Goal: Transaction & Acquisition: Obtain resource

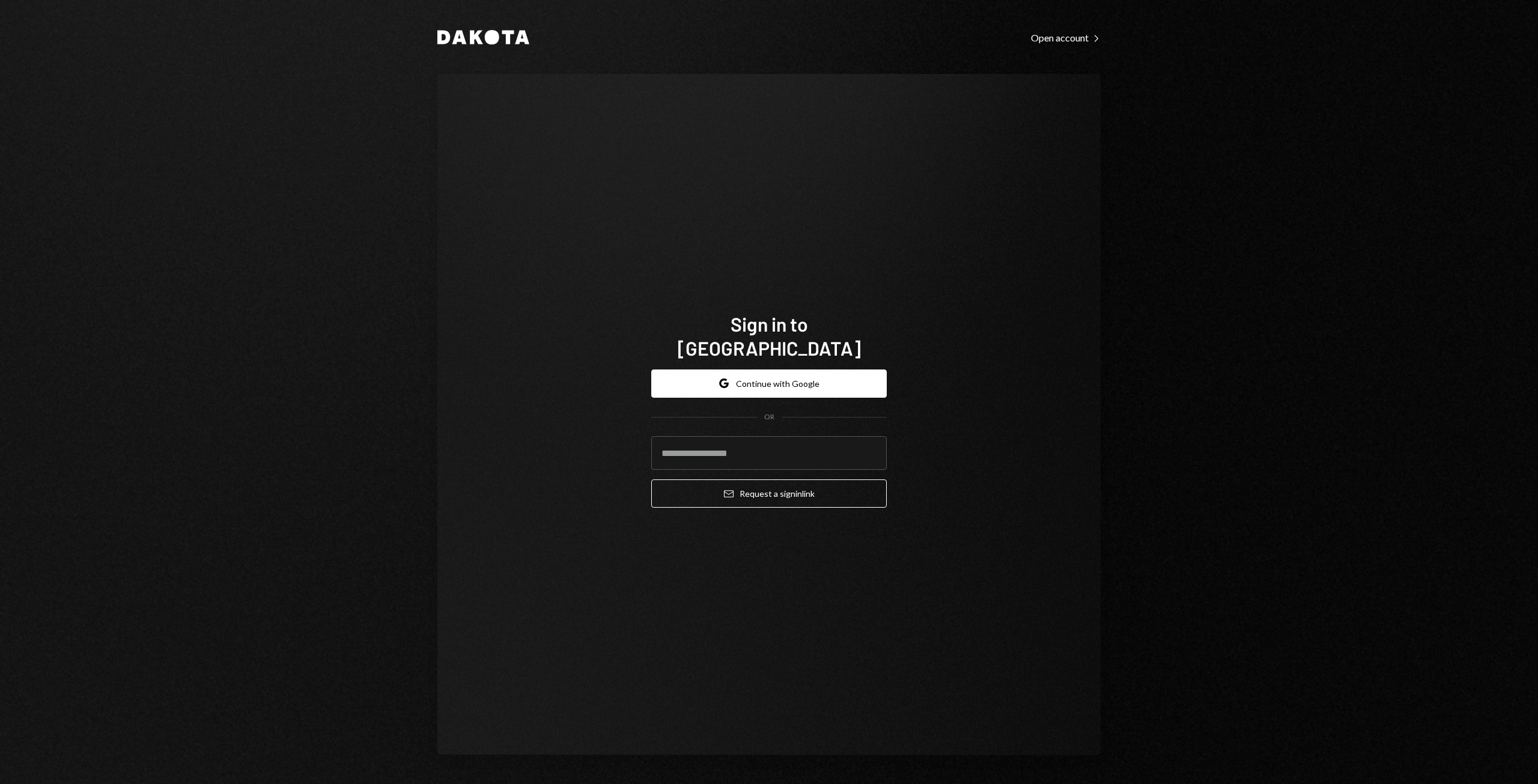
click at [724, 420] on form "Google Continue with Google OR Email Request a sign in link" at bounding box center [769, 439] width 236 height 139
click at [705, 447] on input "email" at bounding box center [769, 453] width 236 height 34
type input "**********"
click at [748, 482] on button "Email Request a sign in link" at bounding box center [769, 493] width 236 height 29
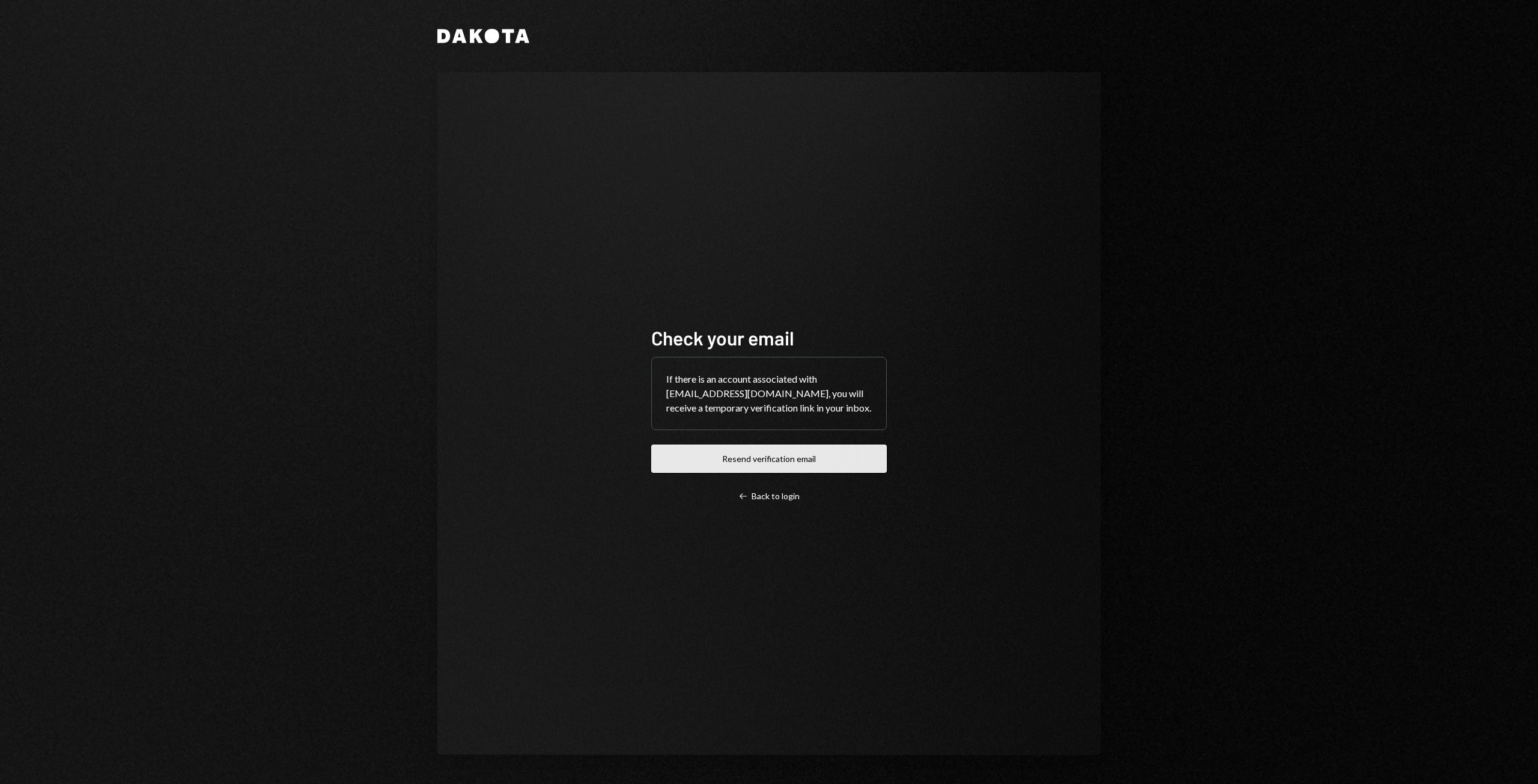
click at [768, 463] on button "Resend verification email" at bounding box center [769, 458] width 236 height 29
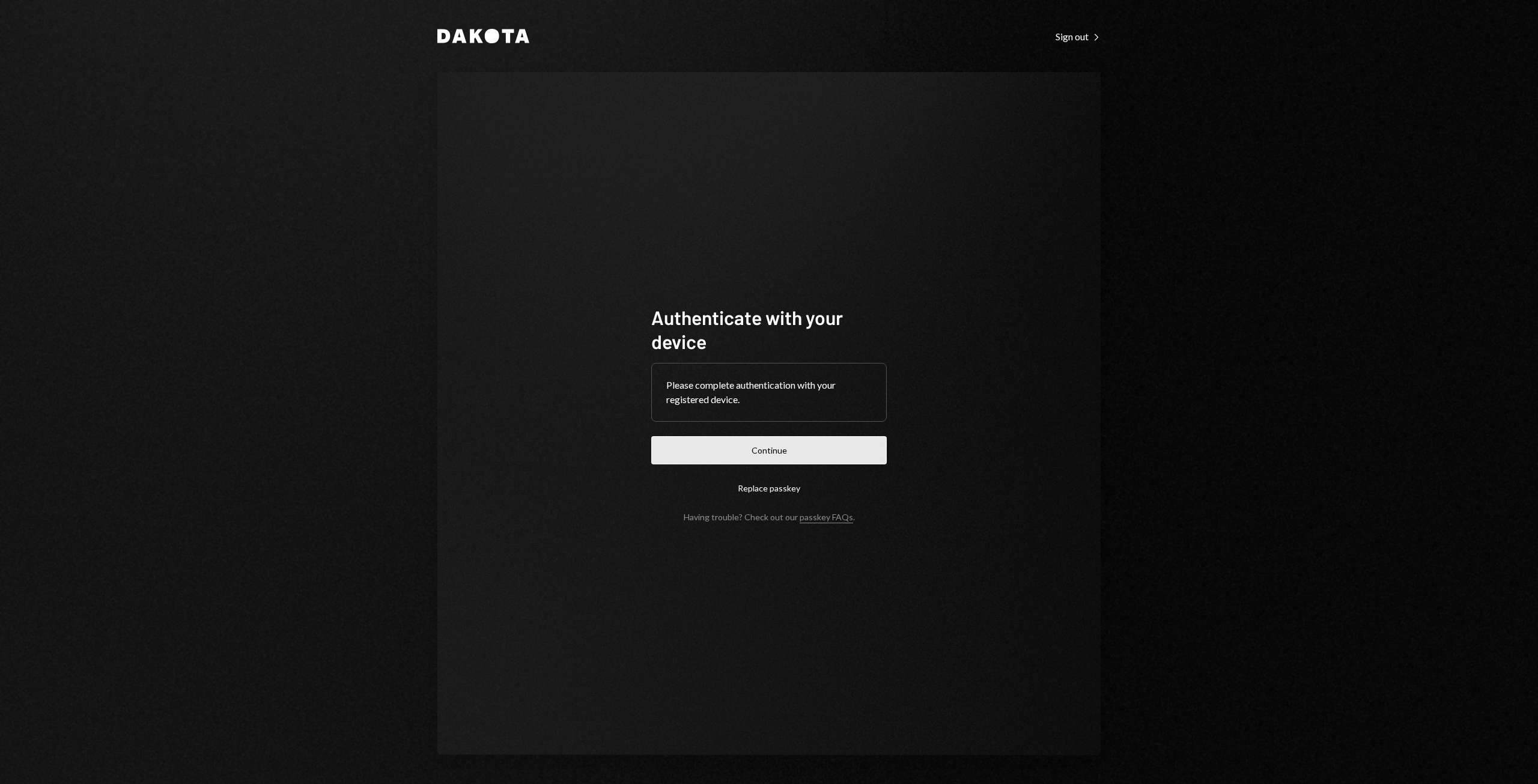
click at [764, 437] on button "Continue" at bounding box center [769, 450] width 236 height 29
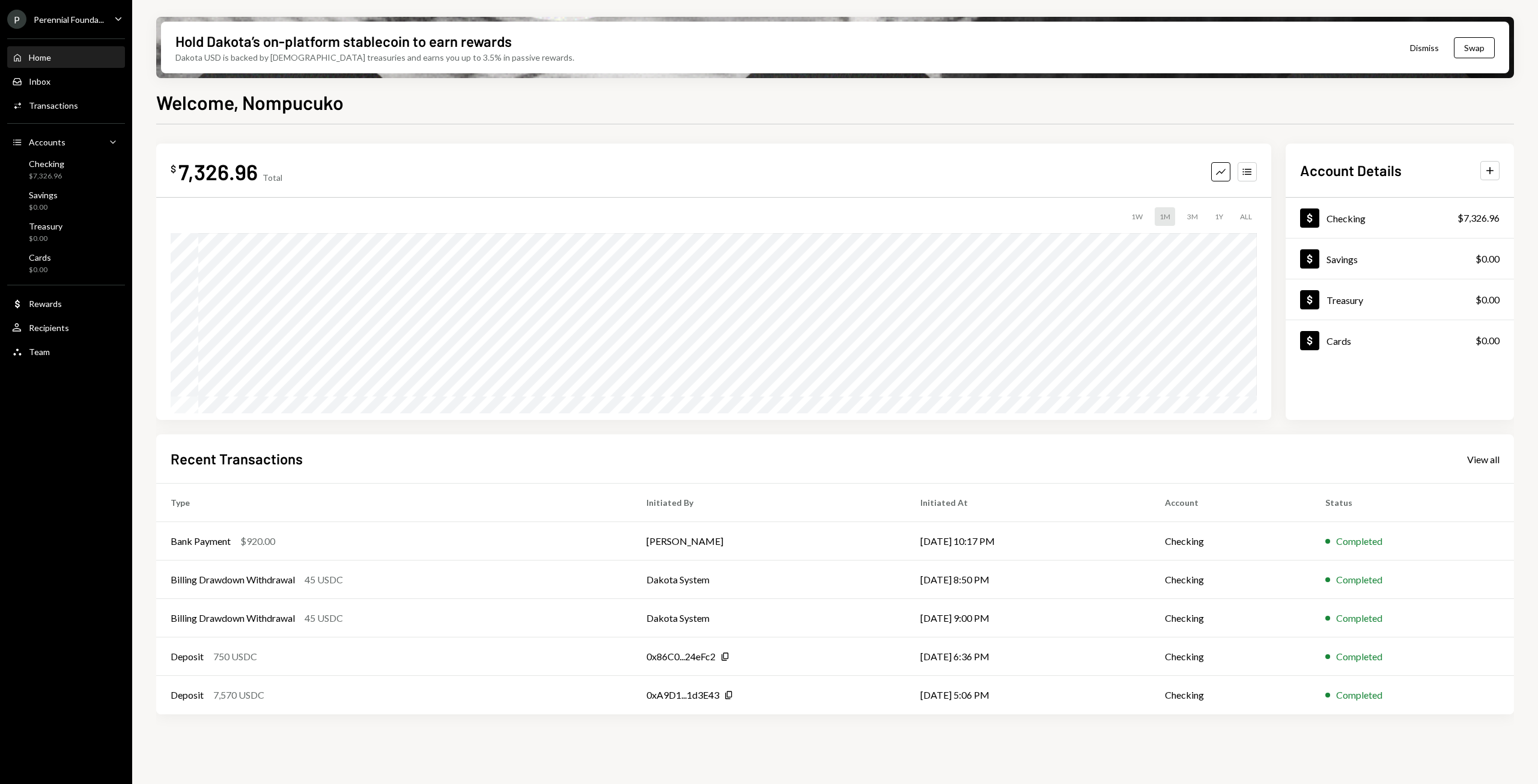
click at [115, 25] on div "Caret Down" at bounding box center [119, 19] width 13 height 15
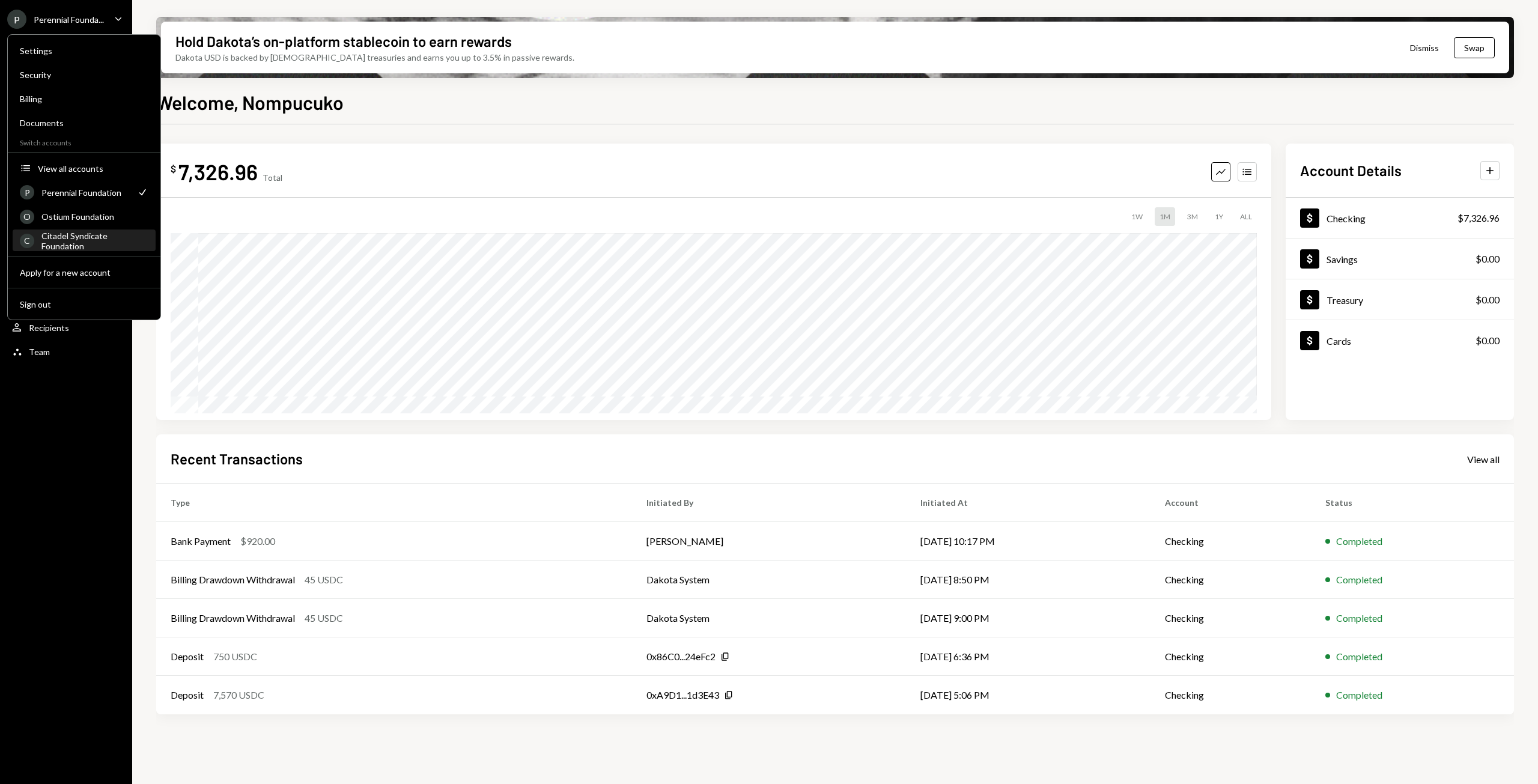
click at [69, 246] on div "Citadel Syndicate Foundation" at bounding box center [95, 241] width 107 height 20
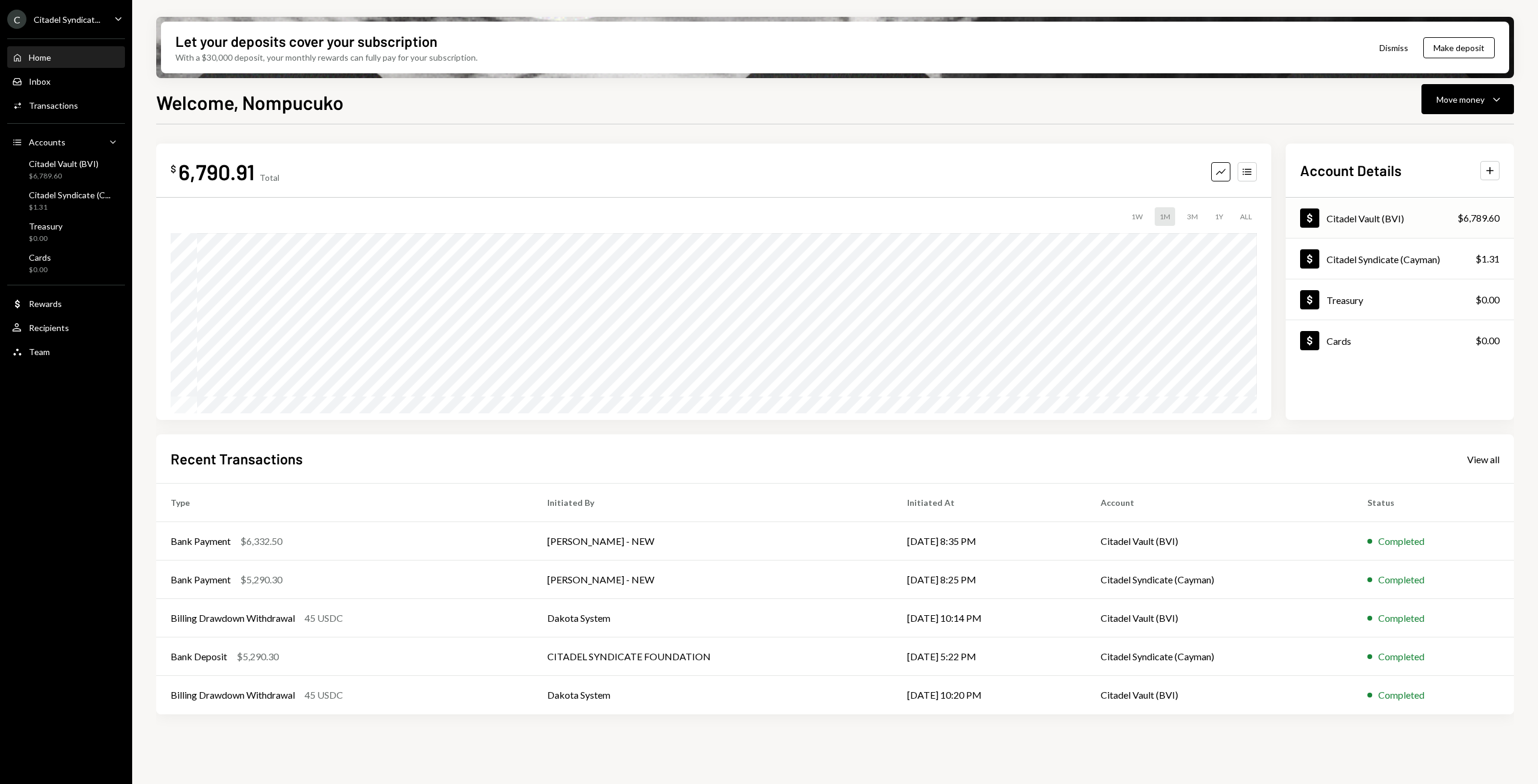
click at [1340, 228] on div "Dollar Citadel Vault (BVI) $6,789.60" at bounding box center [1400, 218] width 229 height 39
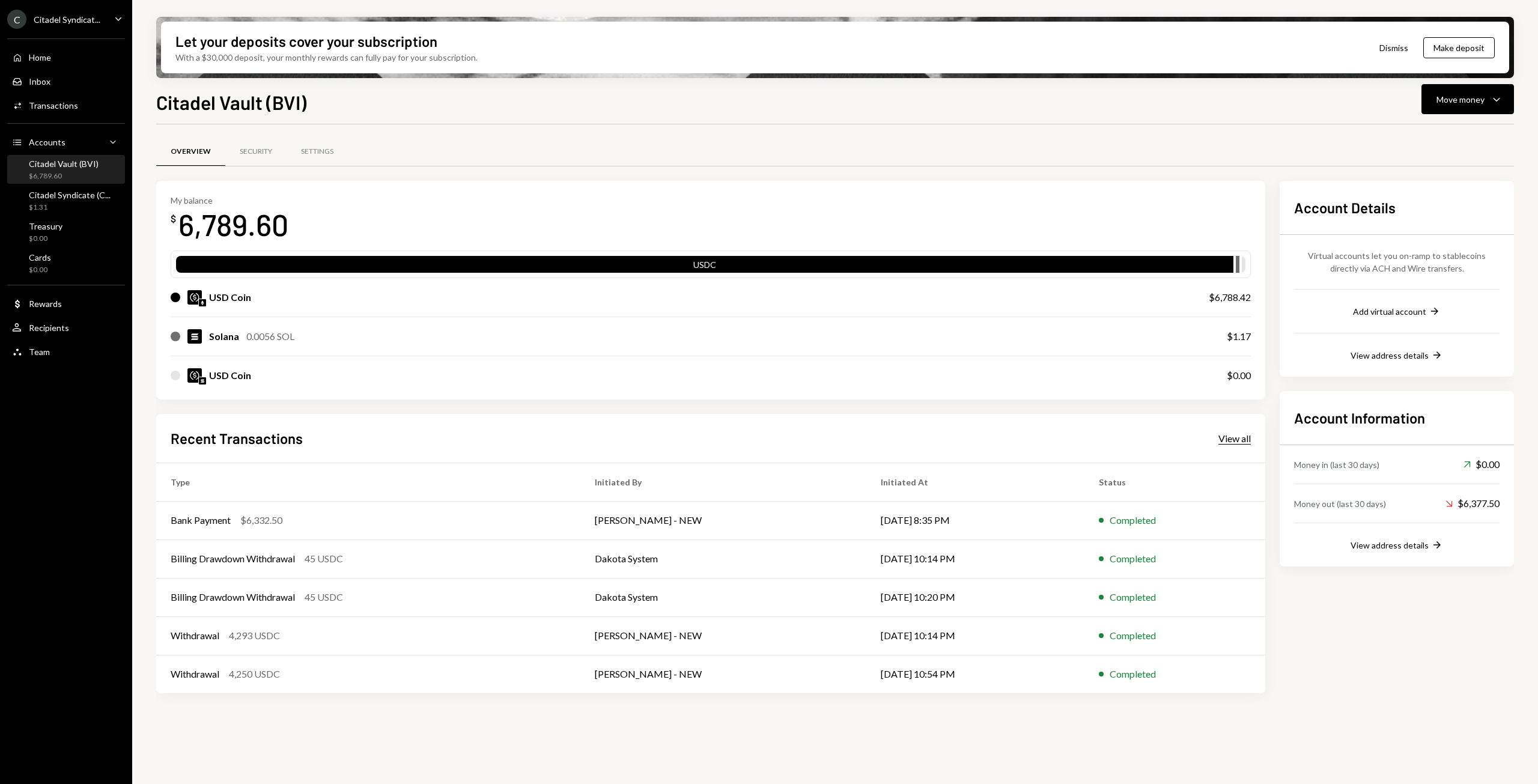
click at [1227, 438] on div "View all" at bounding box center [1235, 438] width 32 height 12
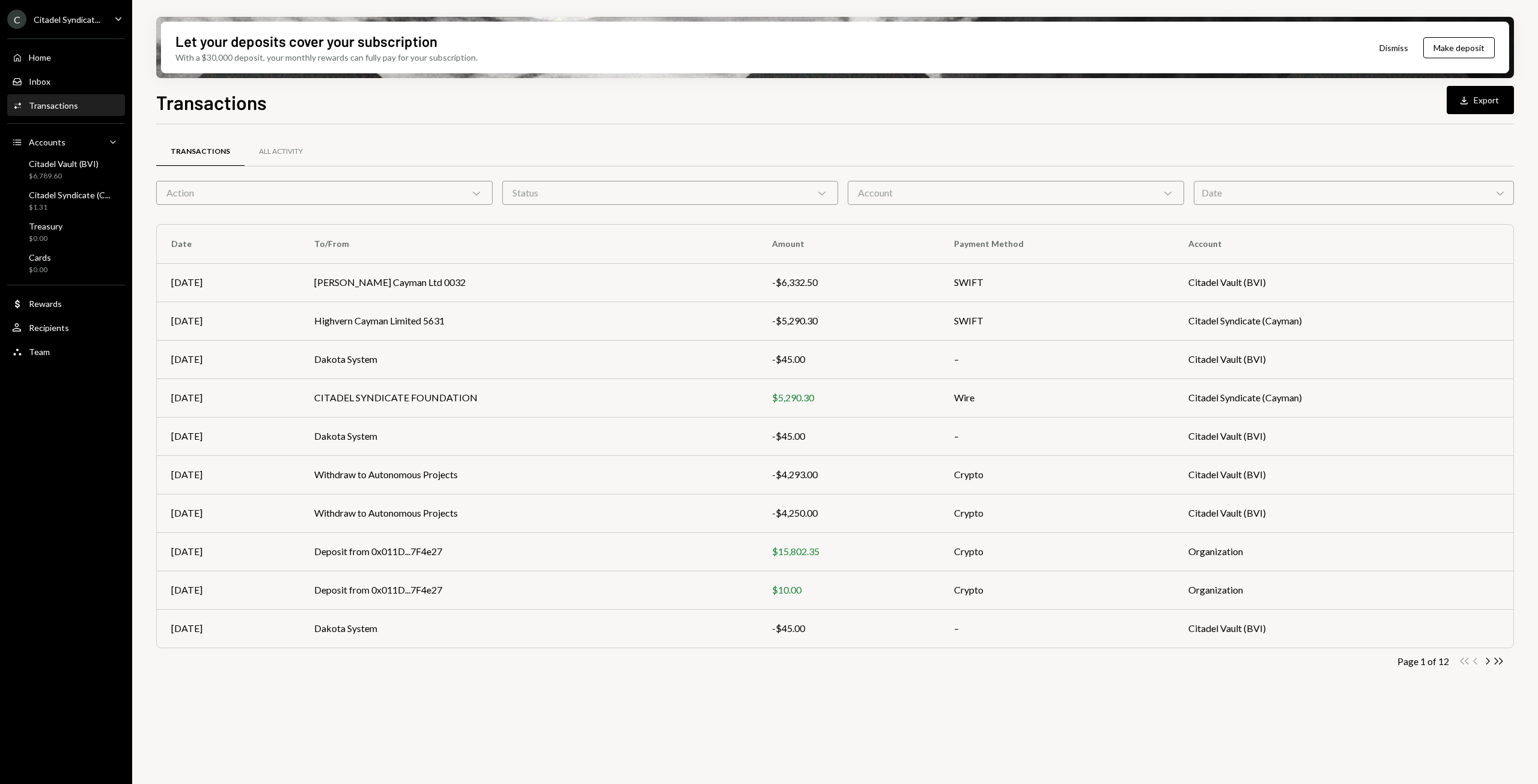
click at [894, 190] on div "Account Chevron Down" at bounding box center [1016, 193] width 336 height 24
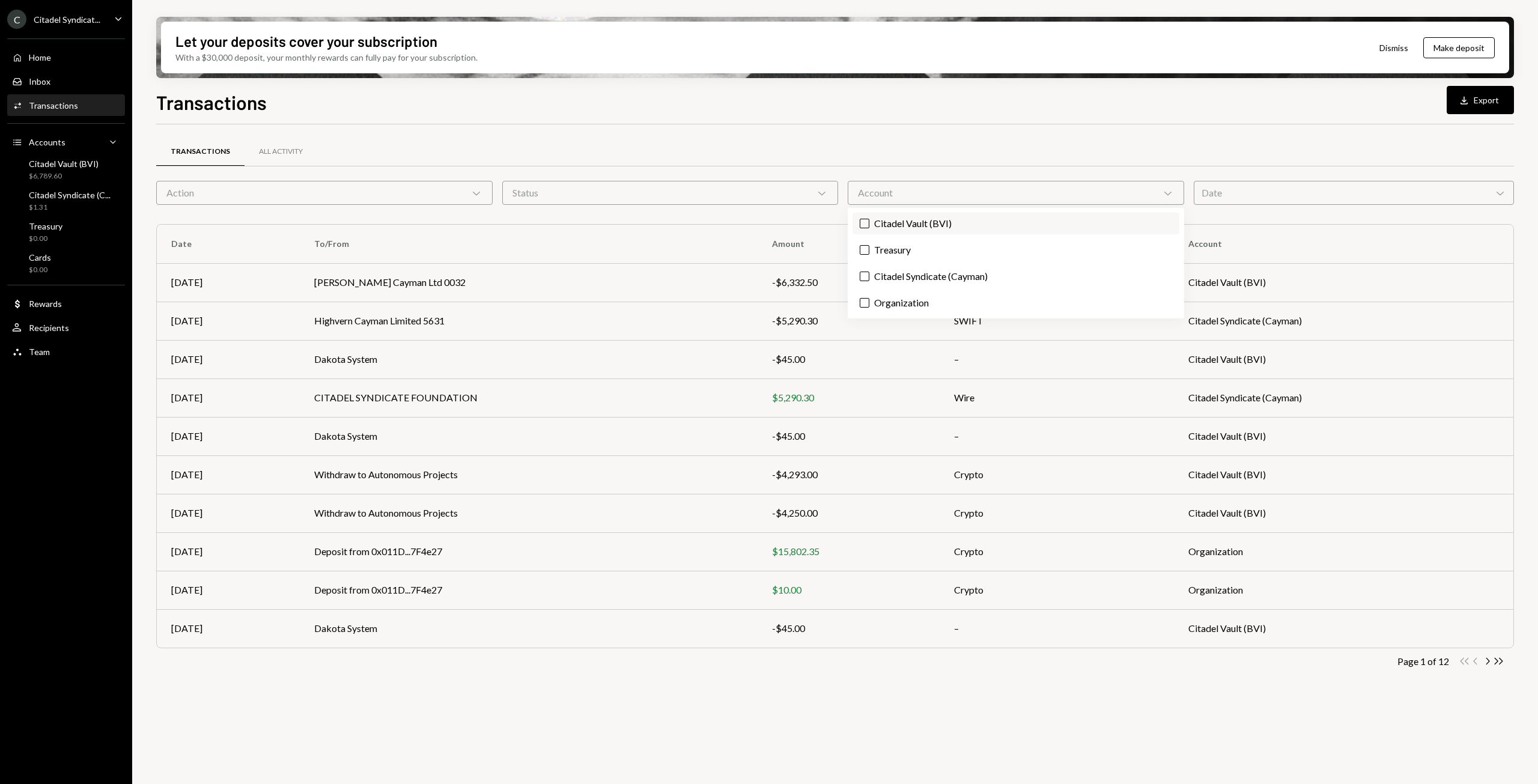
click at [901, 222] on label "Citadel Vault (BVI)" at bounding box center [1016, 223] width 327 height 22
click at [869, 222] on button "Citadel Vault (BVI)" at bounding box center [864, 223] width 10 height 10
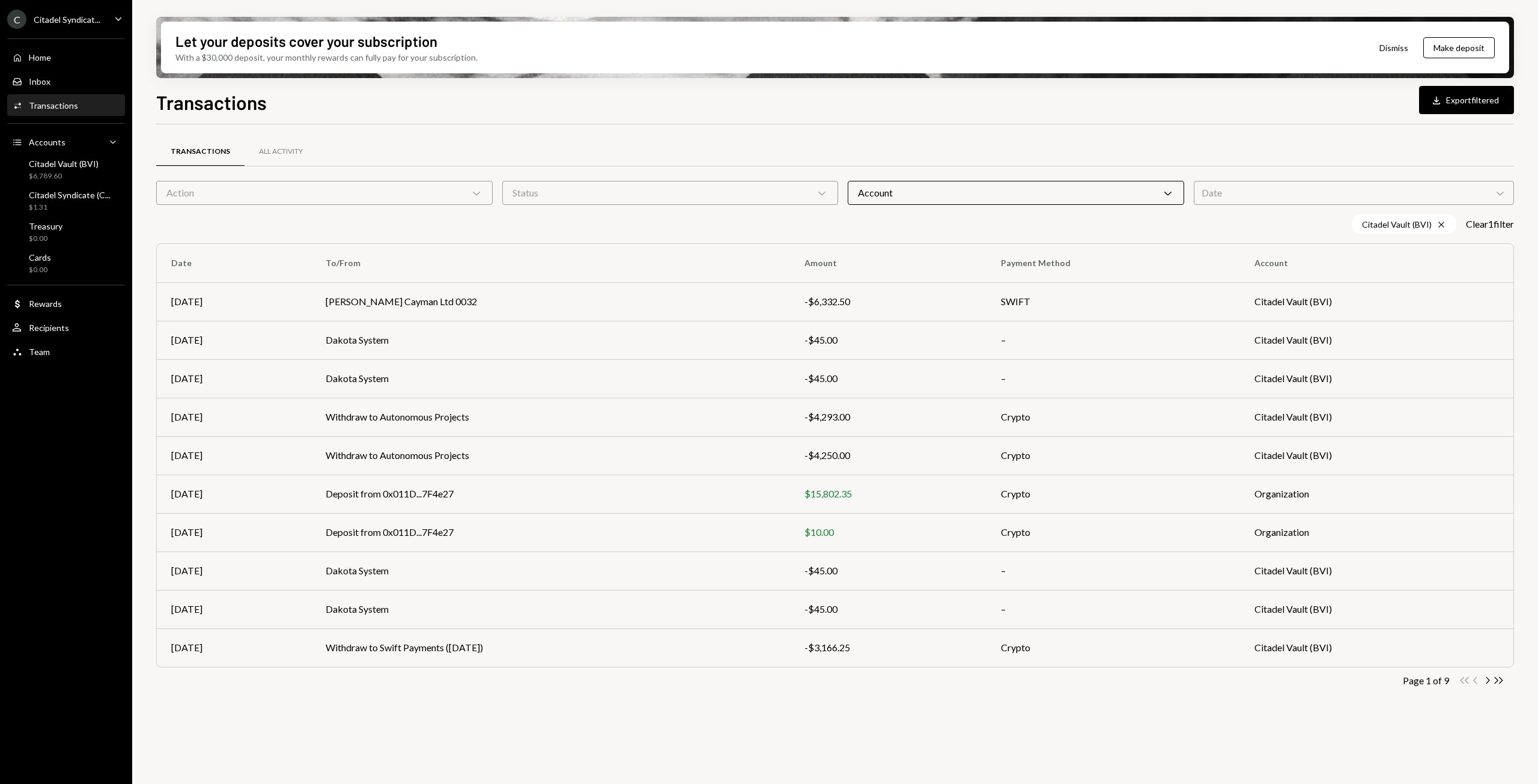
click at [1029, 694] on div "Transactions All Activity Action Chevron Down Status Chevron Down Account Chevr…" at bounding box center [835, 430] width 1358 height 574
click at [1474, 100] on button "Download Export filtered" at bounding box center [1467, 100] width 95 height 29
click at [1160, 195] on div "Account Chevron Down" at bounding box center [1016, 193] width 336 height 24
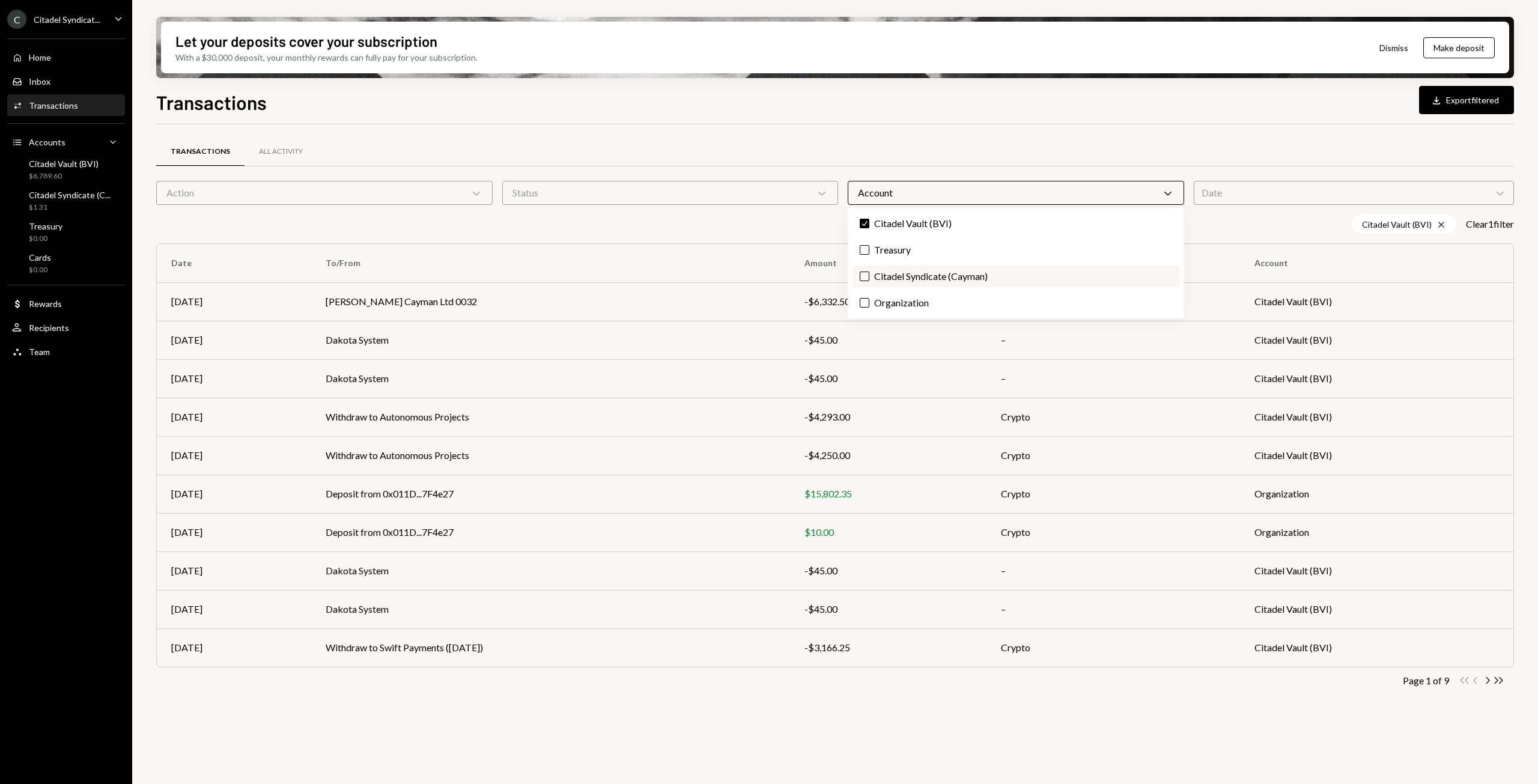
click at [866, 279] on button "Citadel Syndicate (Cayman)" at bounding box center [864, 276] width 10 height 10
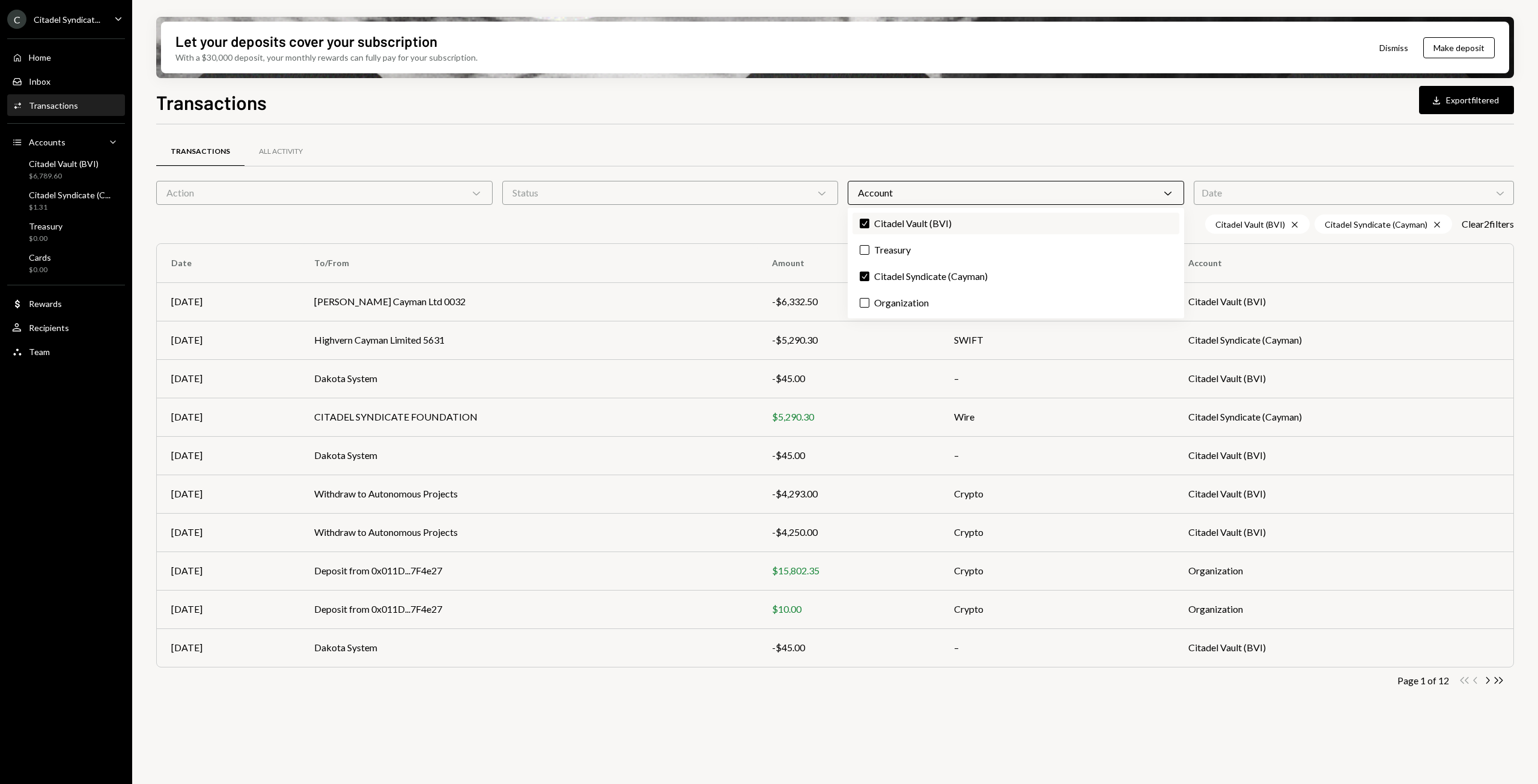
click at [866, 225] on button "Check" at bounding box center [864, 223] width 10 height 10
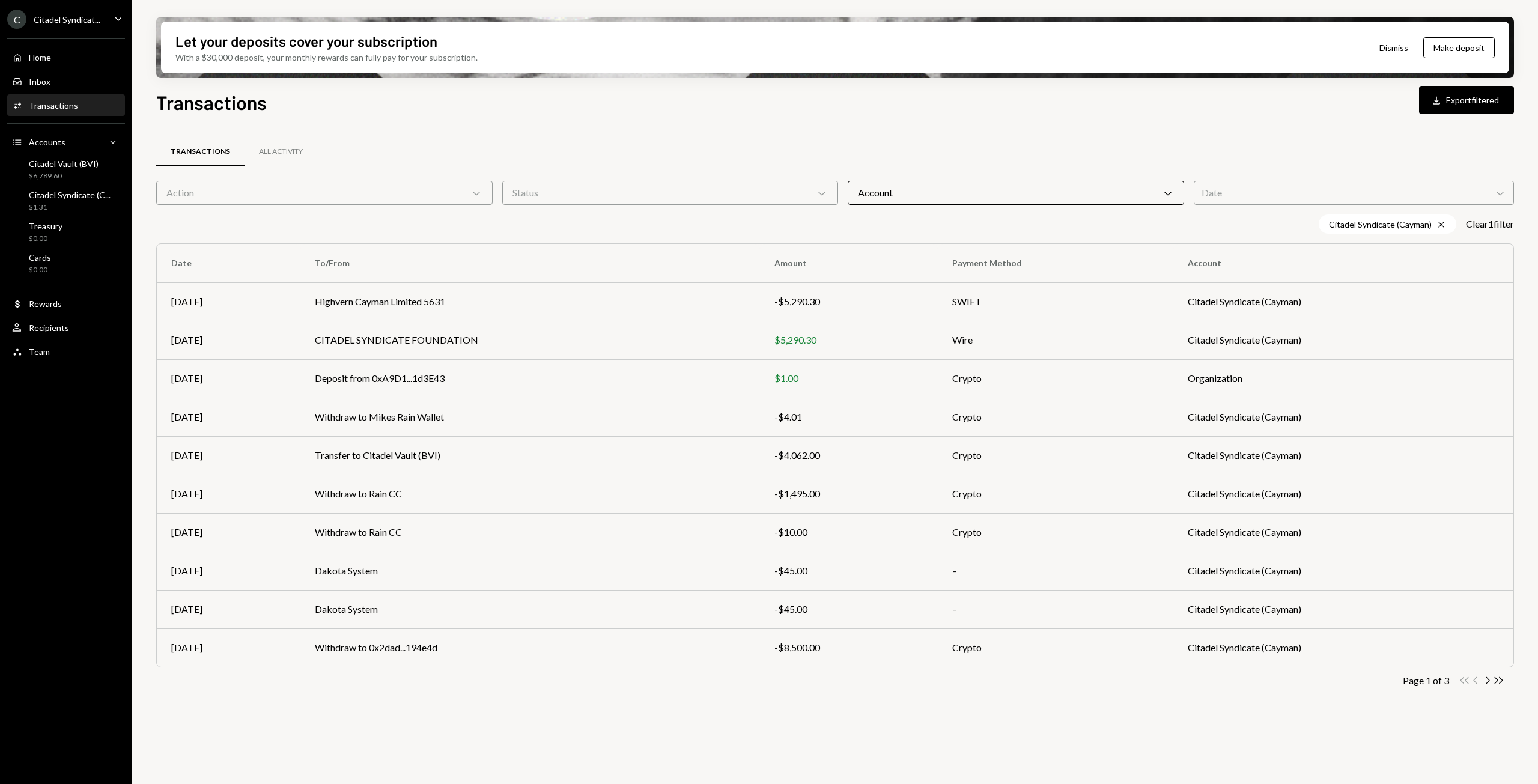
click at [1319, 118] on div "Transactions Download Export filtered Transactions All Activity Action Chevron …" at bounding box center [835, 471] width 1358 height 767
click at [1465, 99] on button "Download Export filtered" at bounding box center [1467, 100] width 95 height 29
